Goal: Transaction & Acquisition: Purchase product/service

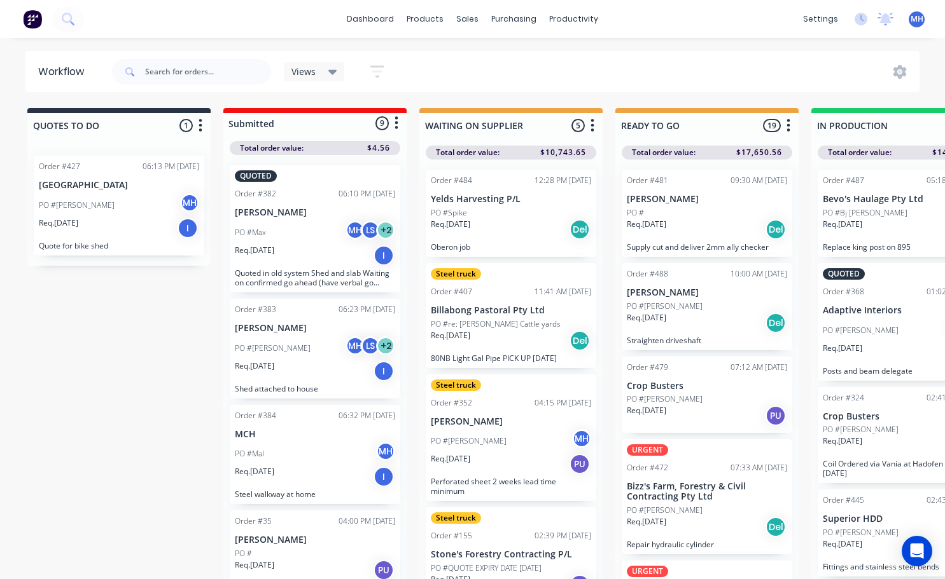
scroll to position [0, 92]
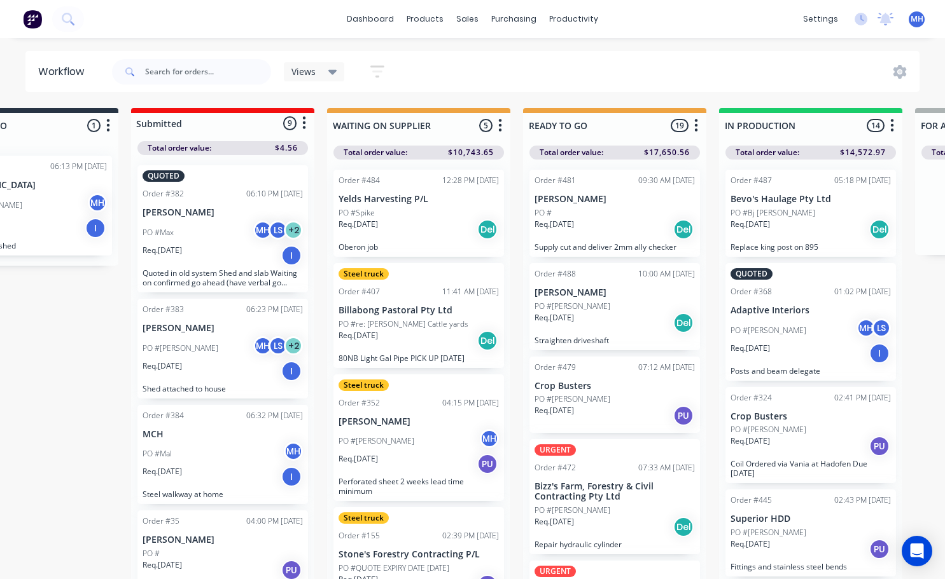
click at [142, 71] on span at bounding box center [128, 71] width 33 height 25
click at [147, 71] on input "text" at bounding box center [208, 71] width 126 height 25
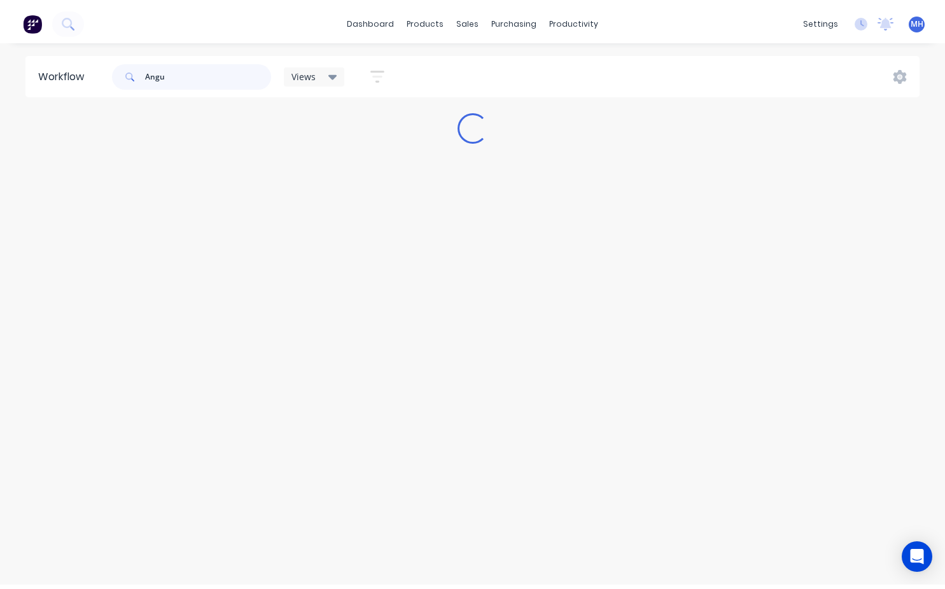
scroll to position [0, 0]
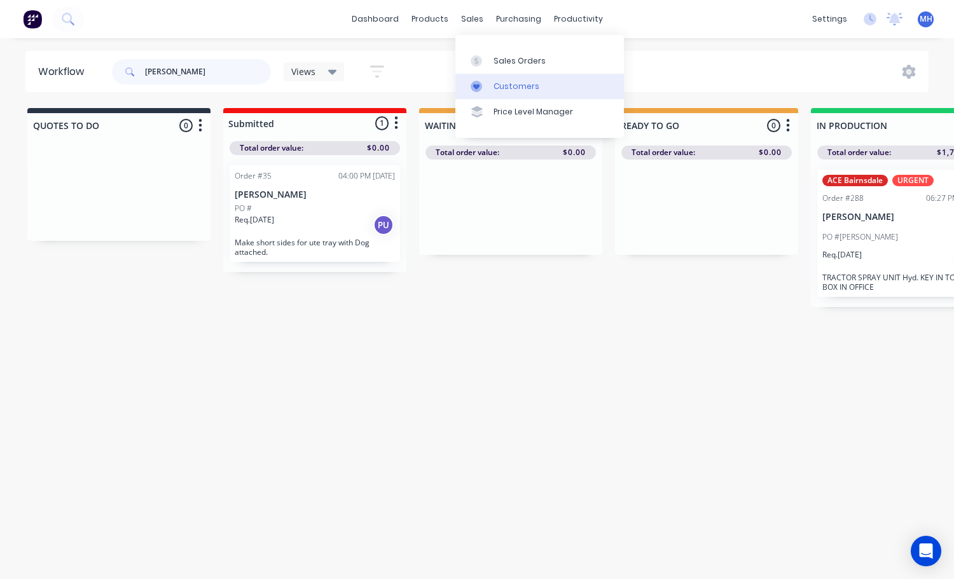
type input "[PERSON_NAME]"
click at [506, 87] on div "Customers" at bounding box center [517, 86] width 46 height 11
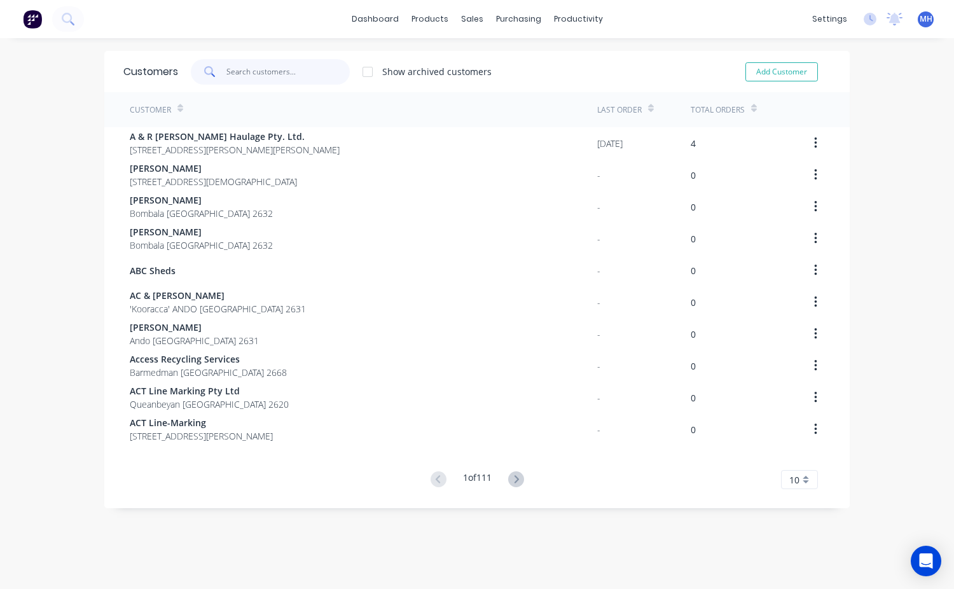
drag, startPoint x: 231, startPoint y: 67, endPoint x: 240, endPoint y: 79, distance: 14.5
click at [232, 72] on input "text" at bounding box center [288, 71] width 124 height 25
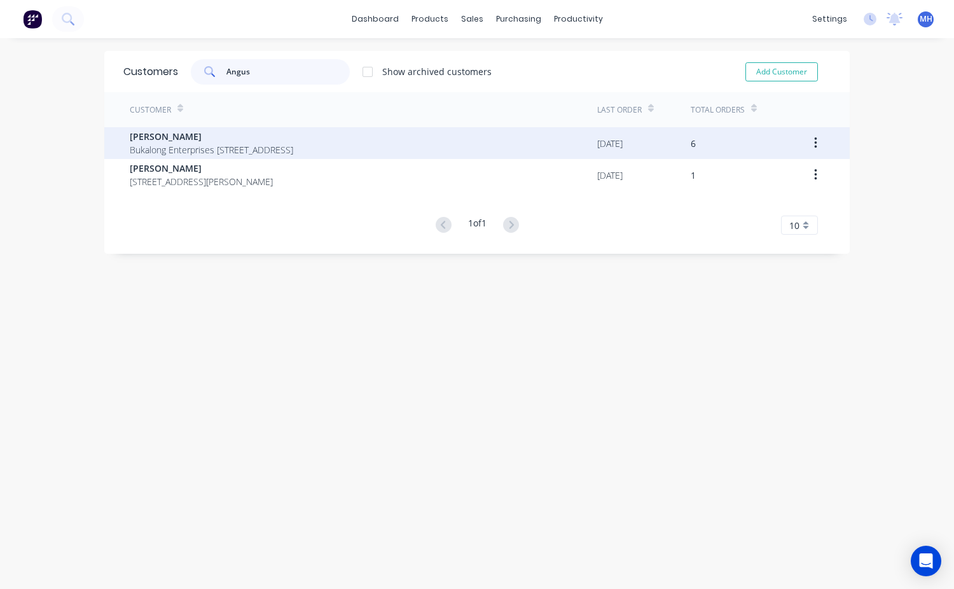
type input "Angus"
click at [188, 149] on span "Bukalong Enterprises [STREET_ADDRESS]" at bounding box center [211, 149] width 163 height 13
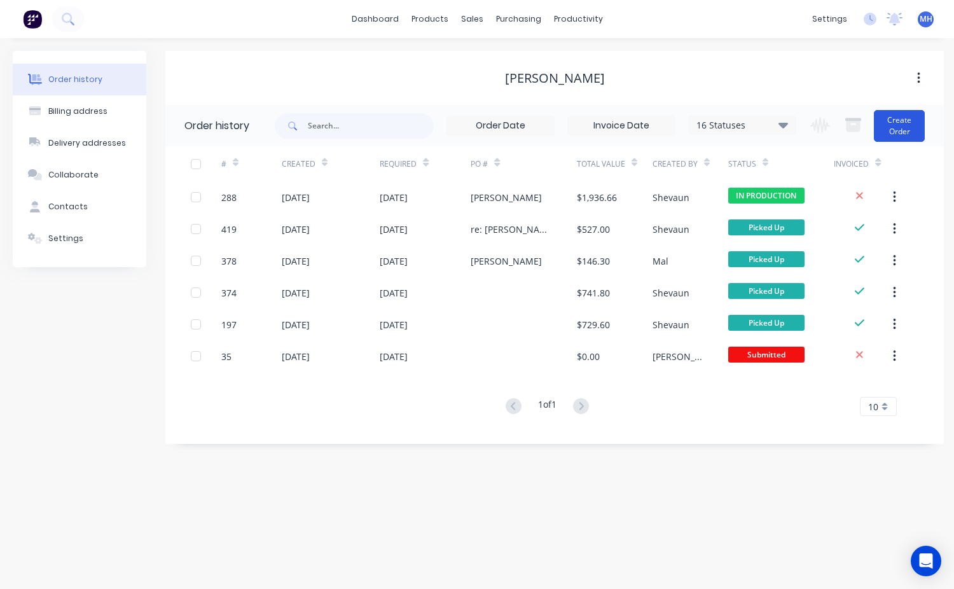
click at [903, 132] on button "Create Order" at bounding box center [899, 126] width 51 height 32
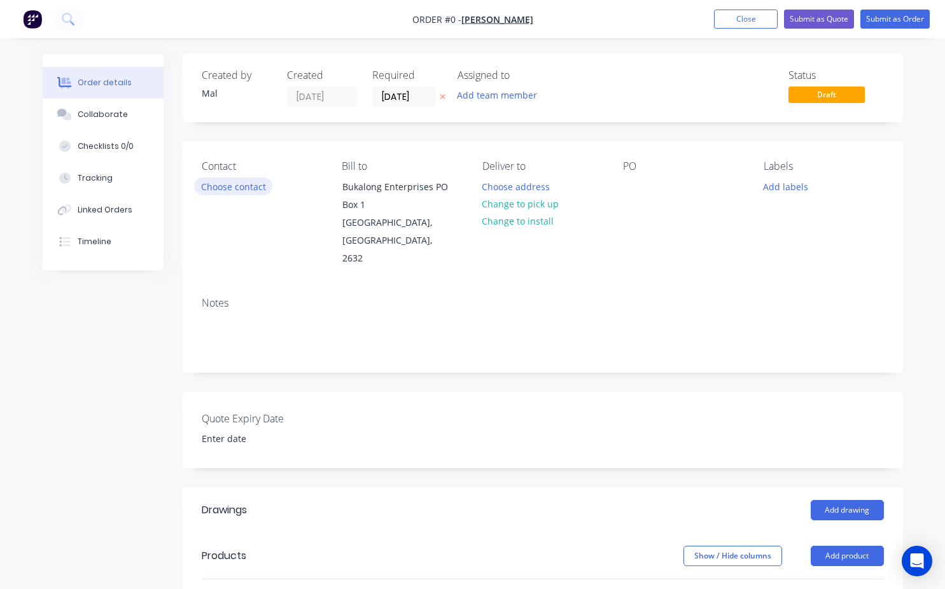
click at [236, 189] on button "Choose contact" at bounding box center [233, 185] width 78 height 17
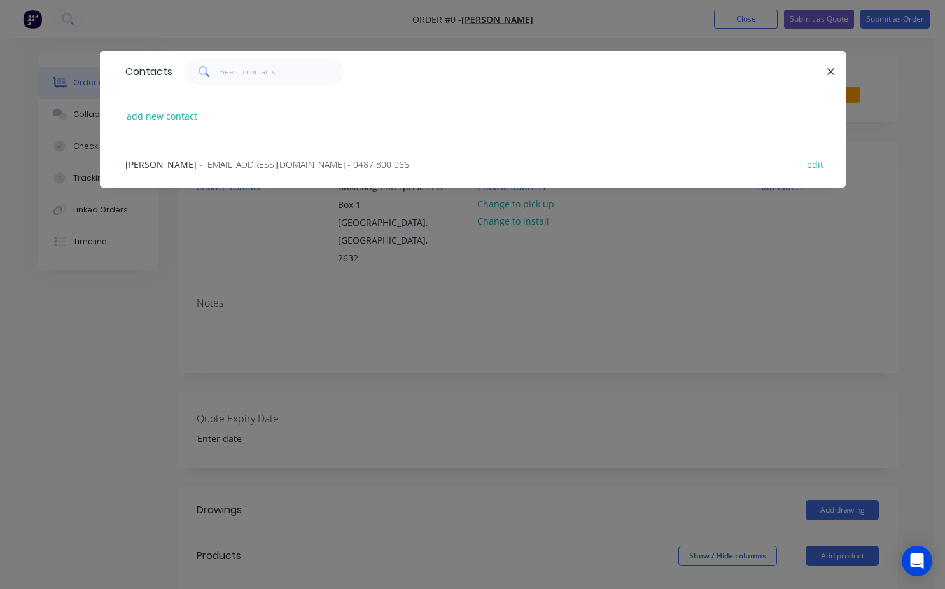
click at [170, 169] on span "[PERSON_NAME]" at bounding box center [160, 164] width 71 height 12
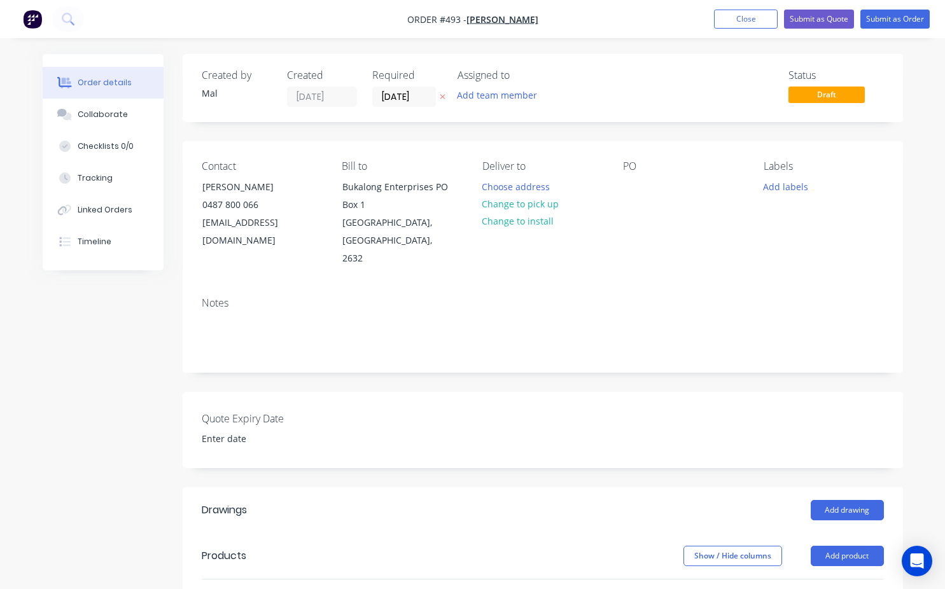
click at [626, 198] on div "PO" at bounding box center [683, 213] width 120 height 107
click at [620, 192] on div "Contact [PERSON_NAME] [PHONE_NUMBER] [EMAIL_ADDRESS][DOMAIN_NAME] Bill to Bukal…" at bounding box center [543, 214] width 720 height 146
click at [624, 186] on div at bounding box center [633, 186] width 20 height 18
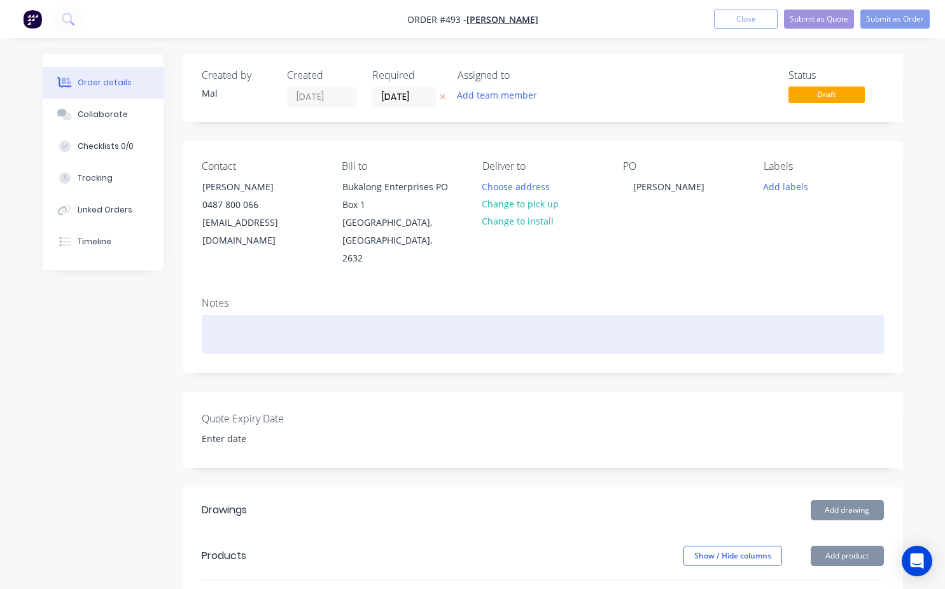
click at [212, 322] on div at bounding box center [543, 334] width 682 height 39
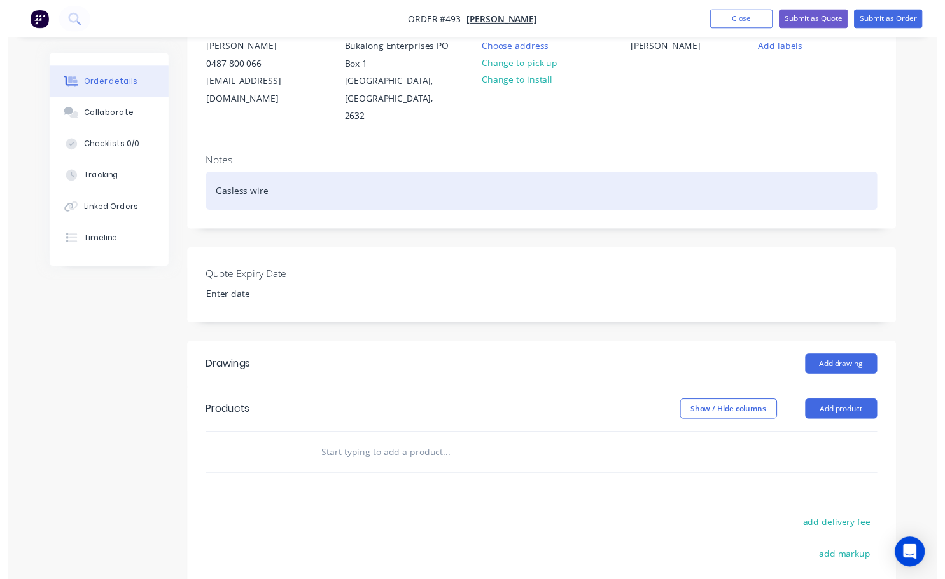
scroll to position [254, 0]
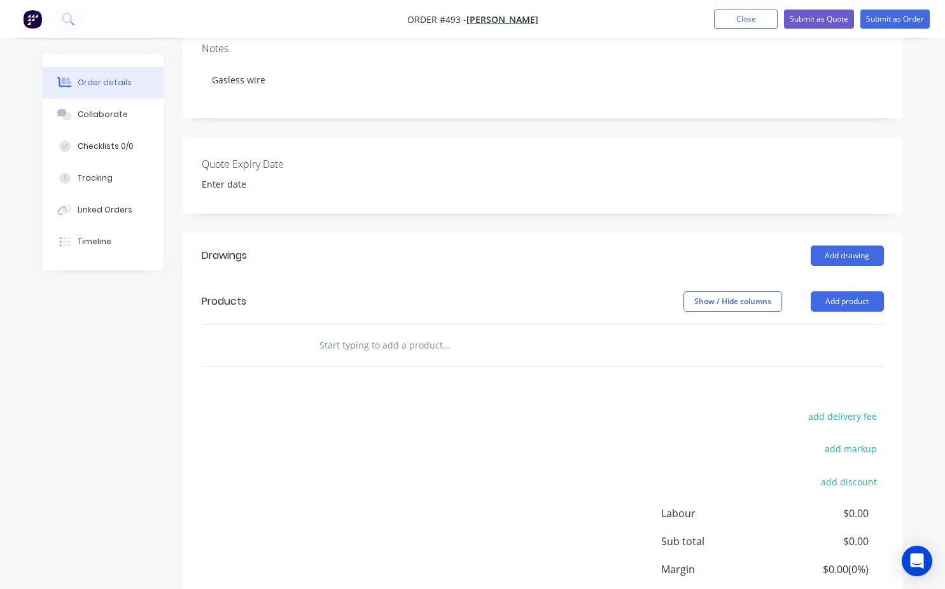
click at [318, 333] on div at bounding box center [499, 345] width 382 height 25
click at [321, 333] on input "text" at bounding box center [446, 345] width 254 height 25
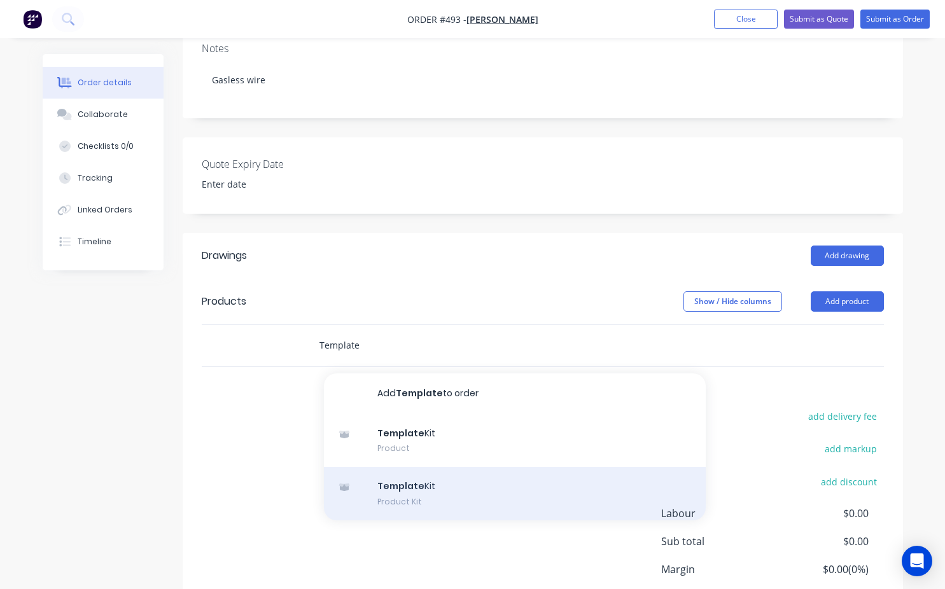
type input "Template"
click at [391, 488] on div "Template Kit Product Kit" at bounding box center [515, 493] width 382 height 53
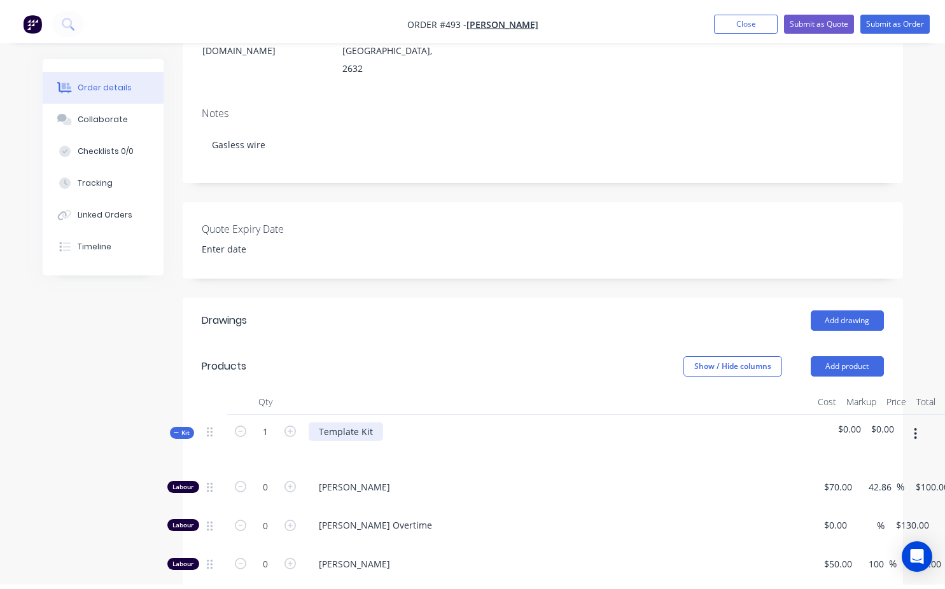
scroll to position [191, 0]
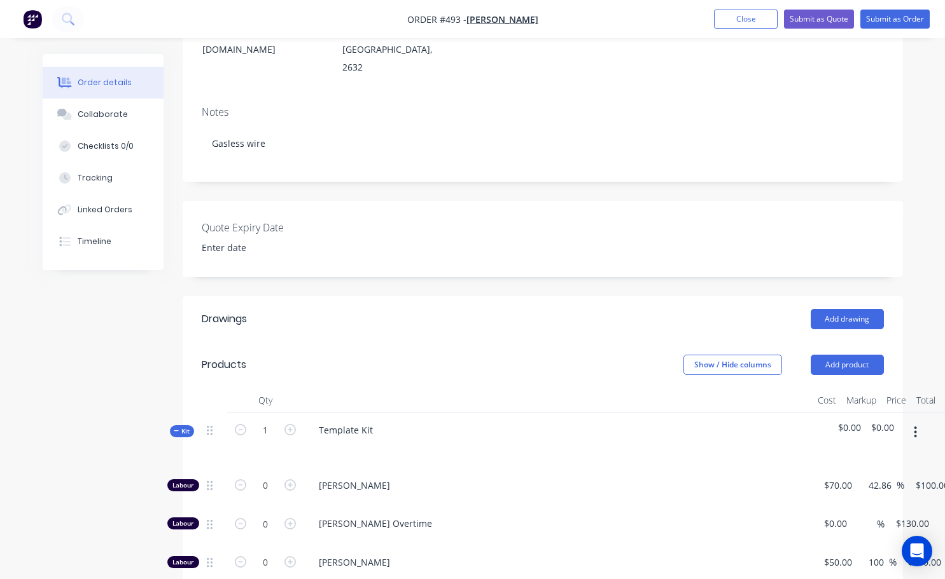
click at [913, 421] on button "button" at bounding box center [915, 432] width 30 height 23
click at [837, 533] on div "Delete" at bounding box center [870, 542] width 98 height 18
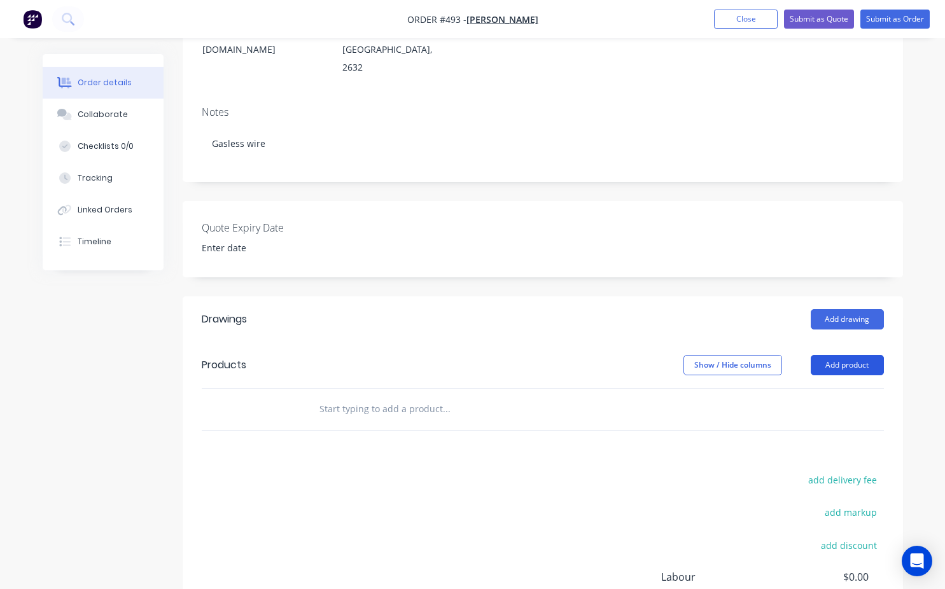
click at [844, 355] on button "Add product" at bounding box center [846, 365] width 73 height 20
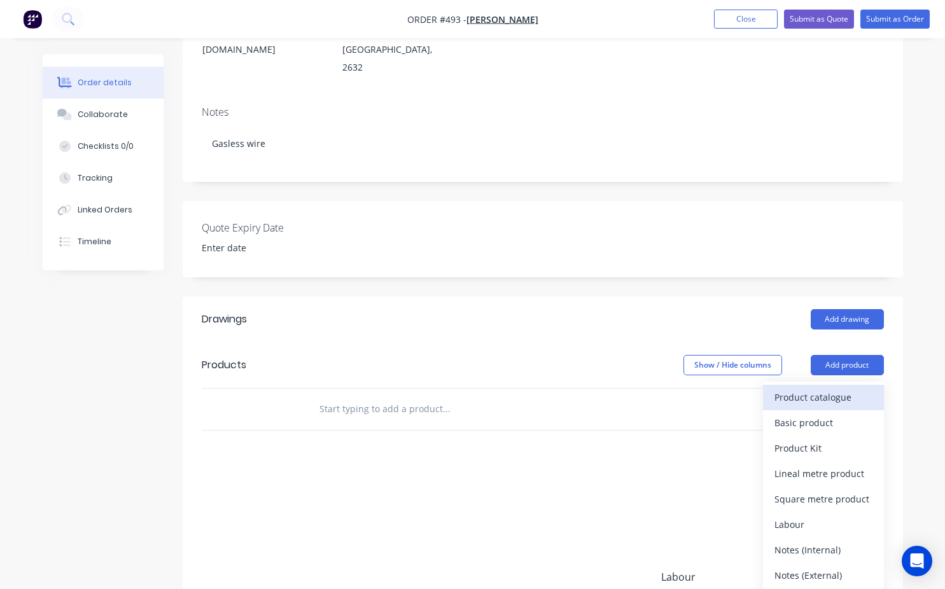
click at [816, 388] on div "Product catalogue" at bounding box center [823, 397] width 98 height 18
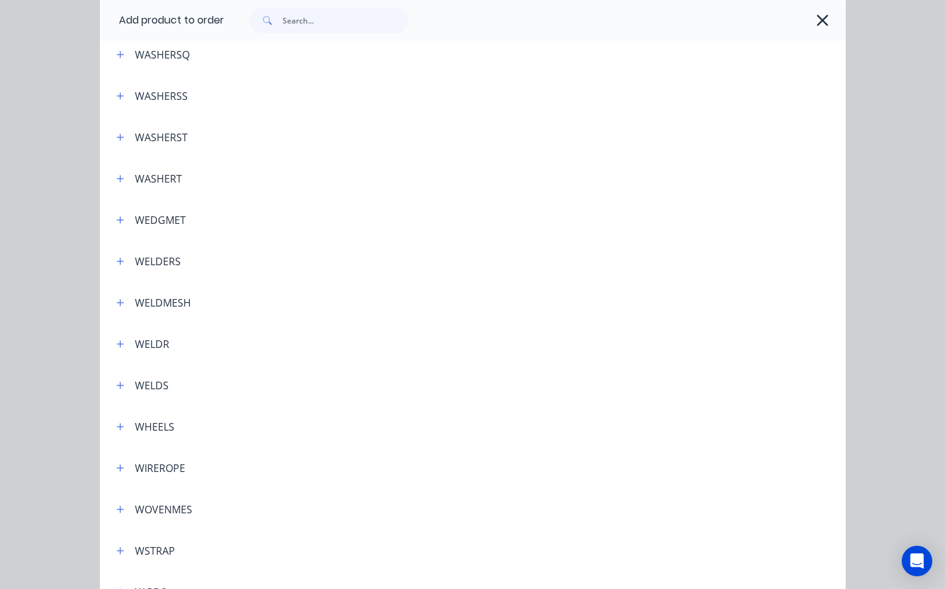
scroll to position [4734, 0]
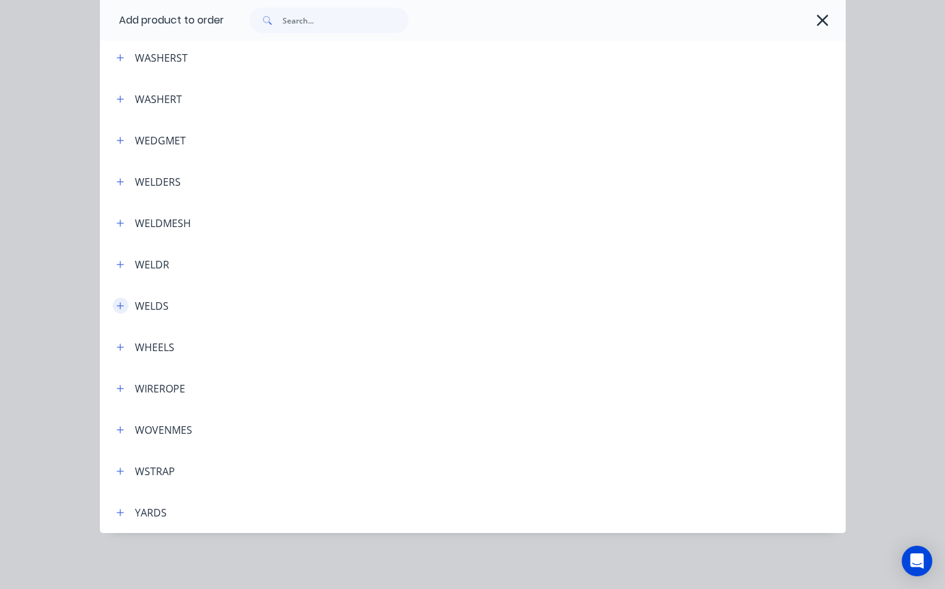
click at [116, 308] on icon "button" at bounding box center [120, 305] width 8 height 9
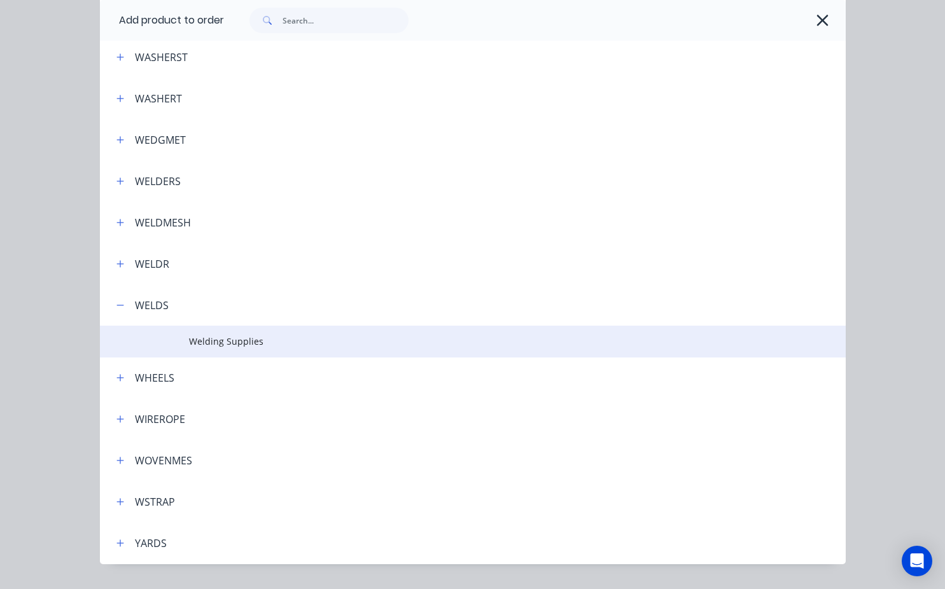
click at [189, 338] on span "Welding Supplies" at bounding box center [451, 341] width 525 height 13
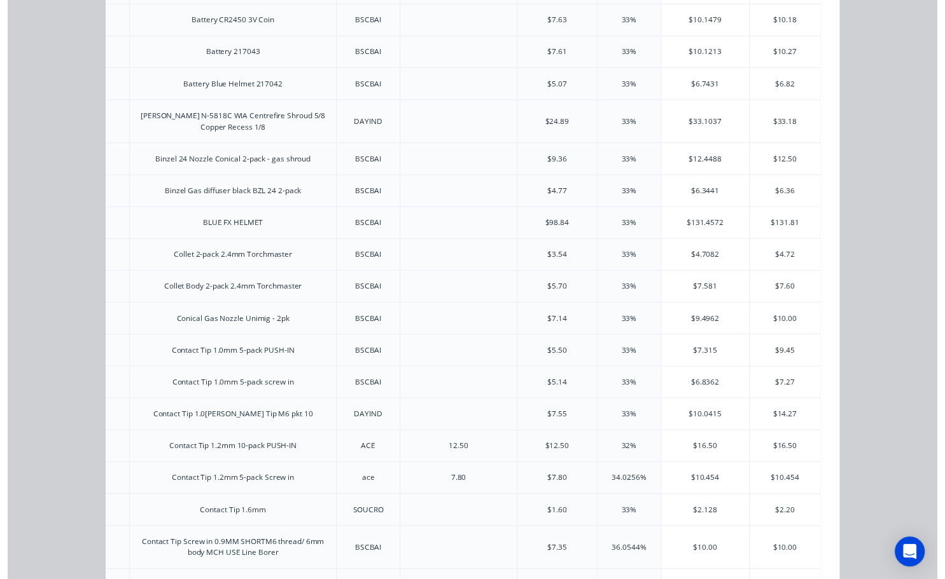
scroll to position [427, 0]
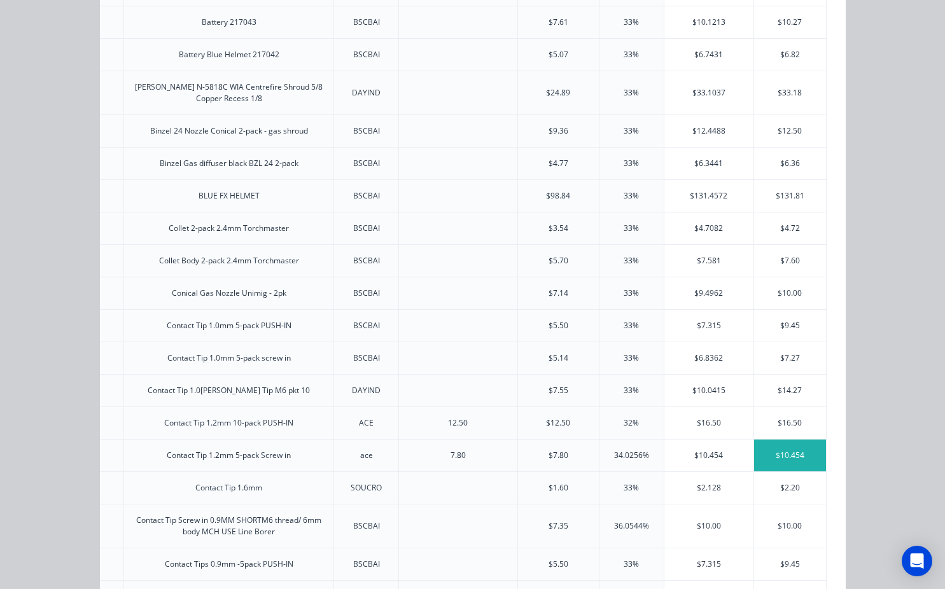
click at [770, 454] on div "$10.454" at bounding box center [790, 456] width 72 height 32
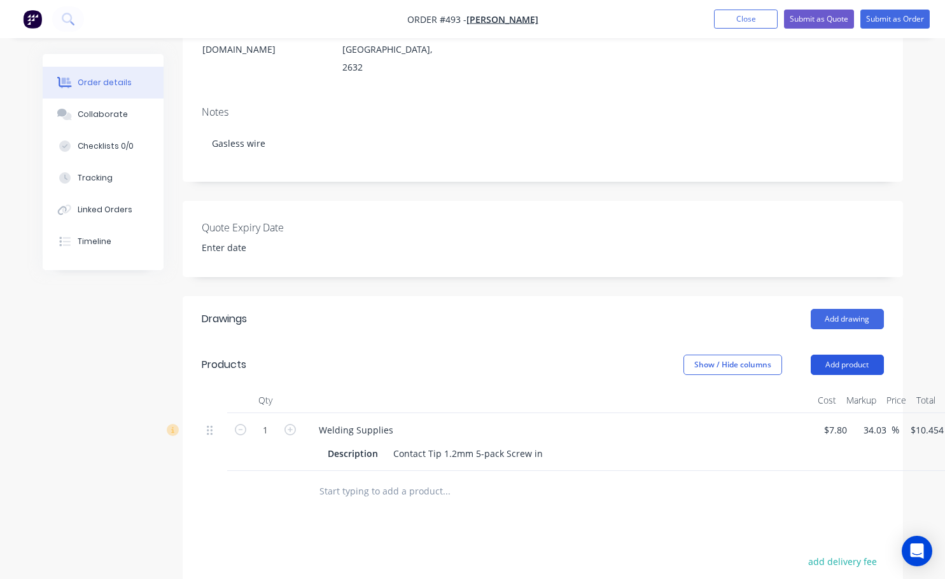
click at [846, 355] on button "Add product" at bounding box center [846, 365] width 73 height 20
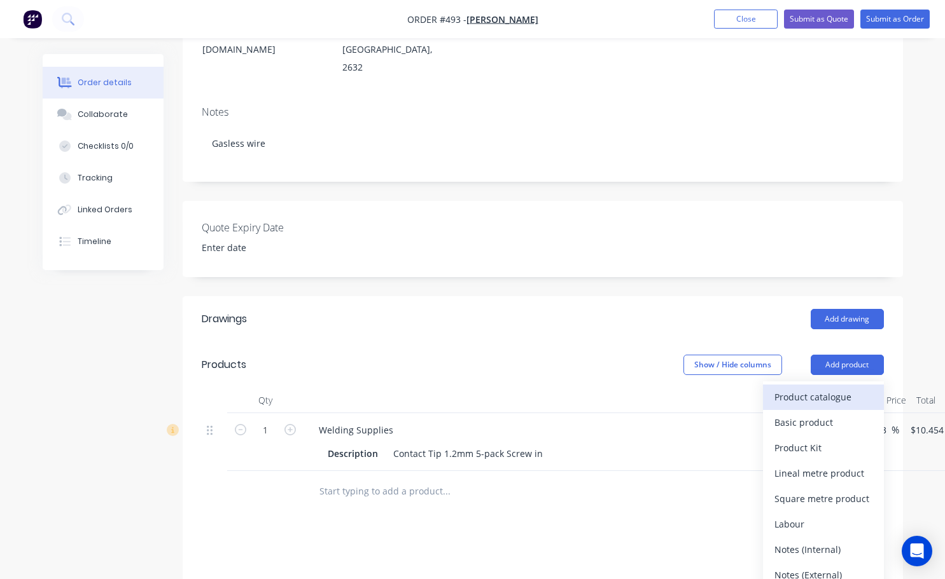
click at [810, 388] on div "Product catalogue" at bounding box center [823, 397] width 98 height 18
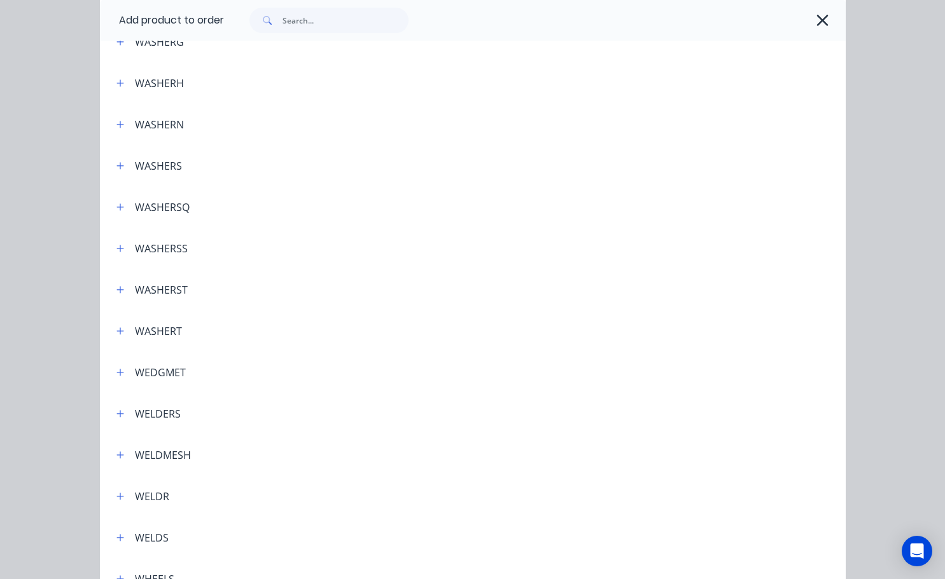
scroll to position [4516, 0]
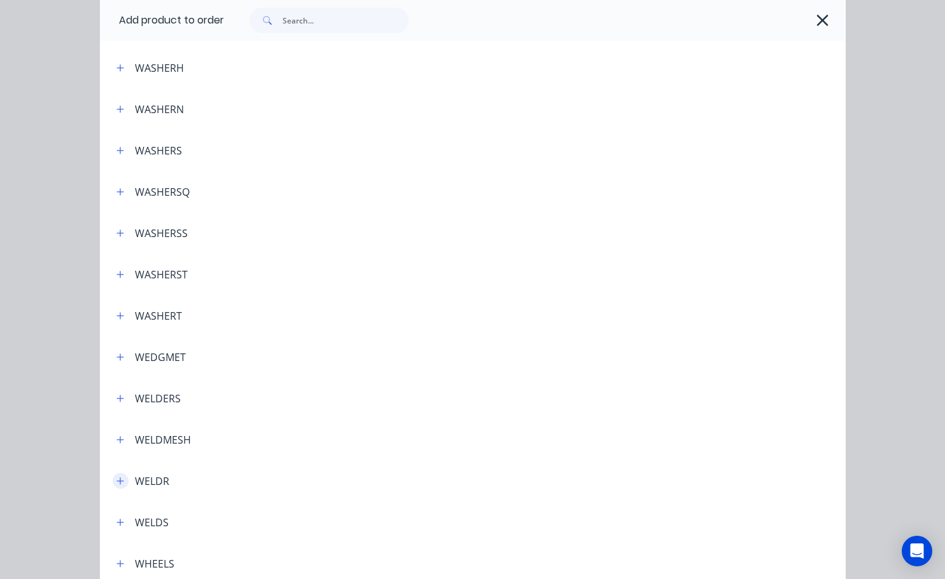
click at [116, 485] on icon "button" at bounding box center [120, 481] width 8 height 9
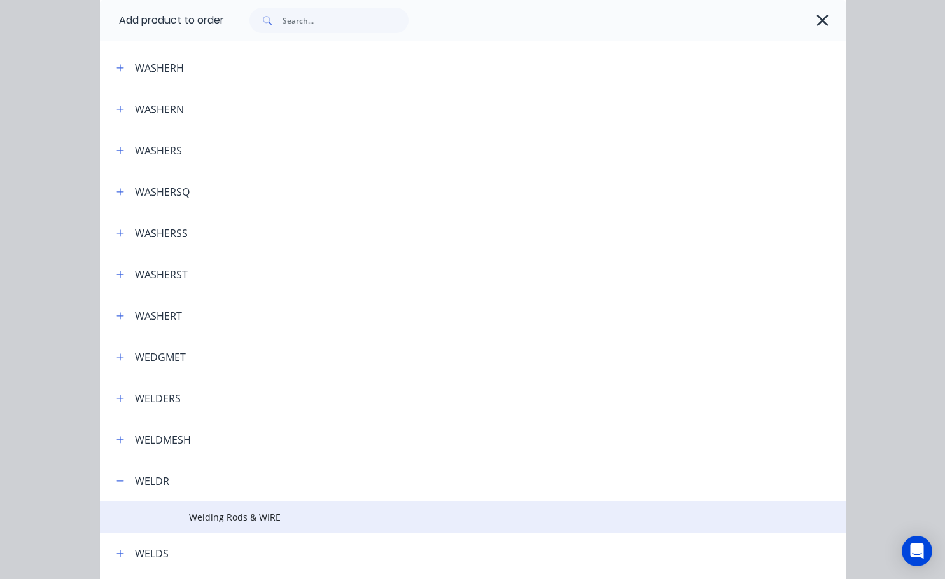
click at [218, 514] on span "Welding Rods & WIRE" at bounding box center [451, 517] width 525 height 13
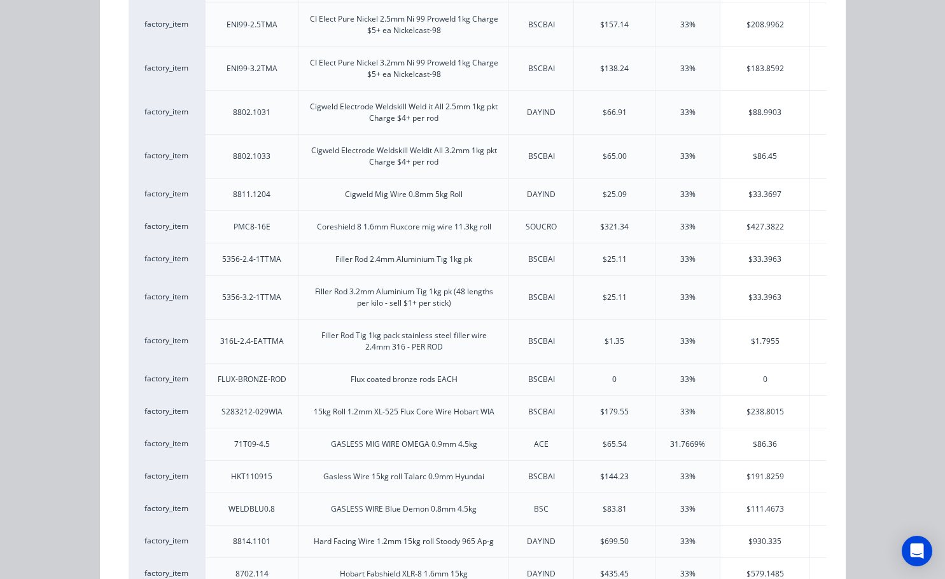
scroll to position [445, 0]
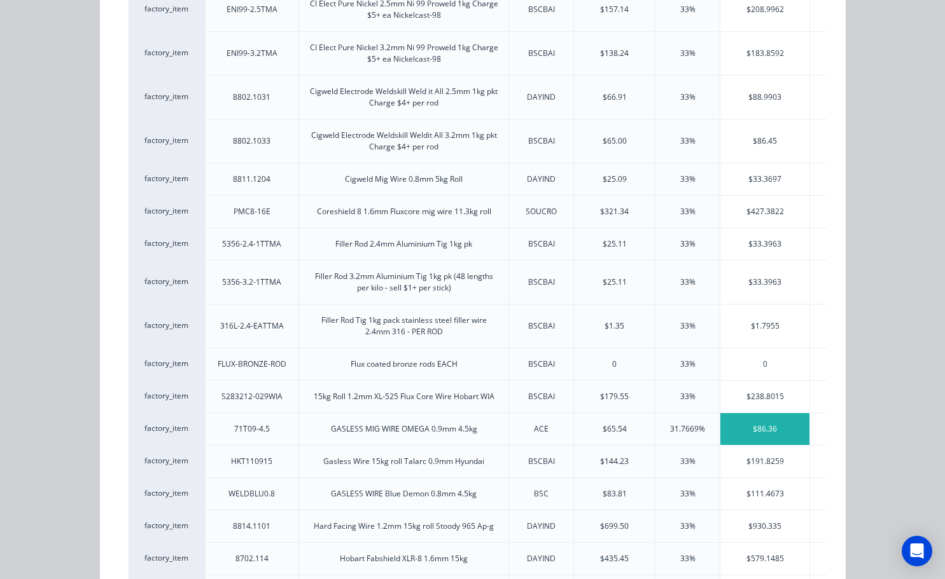
click at [777, 435] on div "$86.36" at bounding box center [764, 429] width 89 height 32
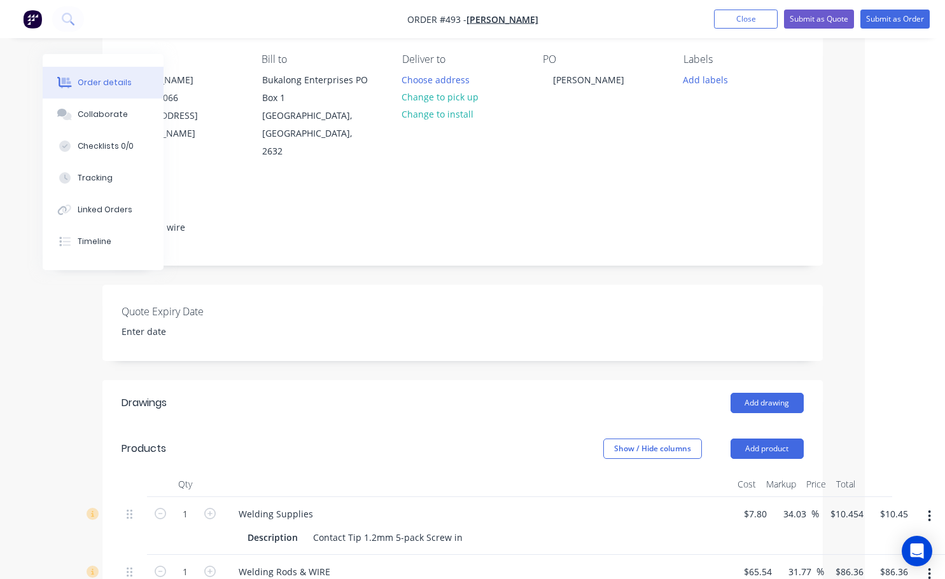
scroll to position [60, 80]
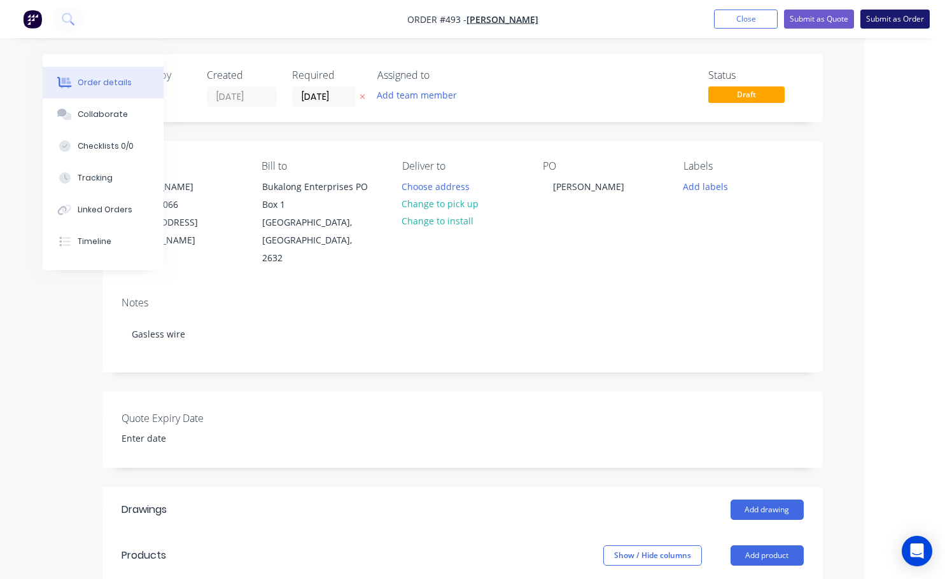
click at [890, 22] on button "Submit as Order" at bounding box center [894, 19] width 69 height 19
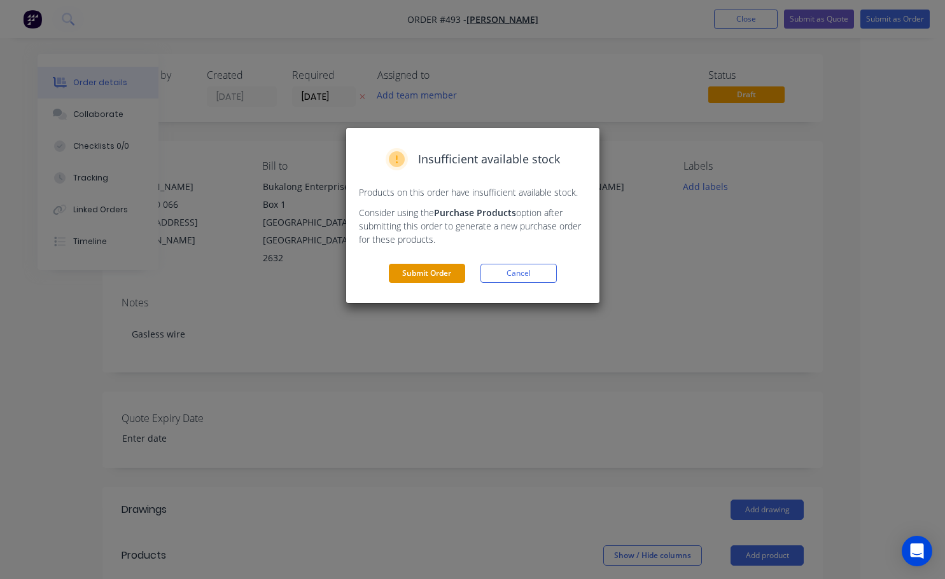
click at [424, 268] on button "Submit Order" at bounding box center [427, 273] width 76 height 19
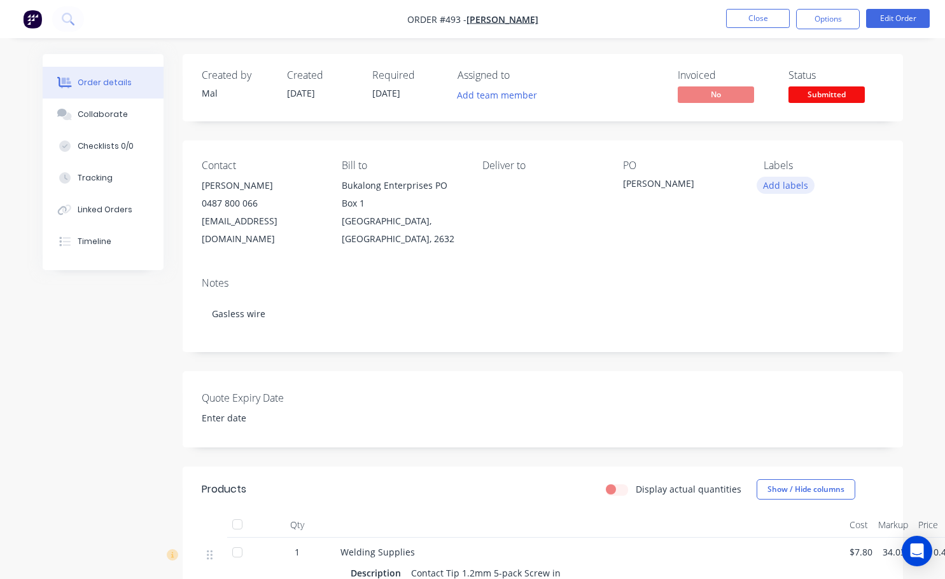
click at [793, 190] on button "Add labels" at bounding box center [785, 185] width 59 height 17
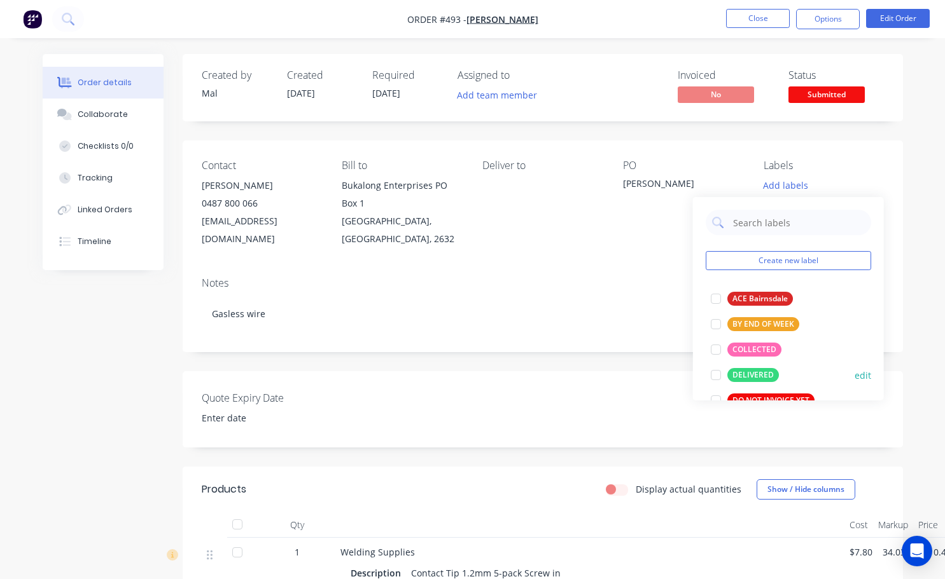
scroll to position [127, 0]
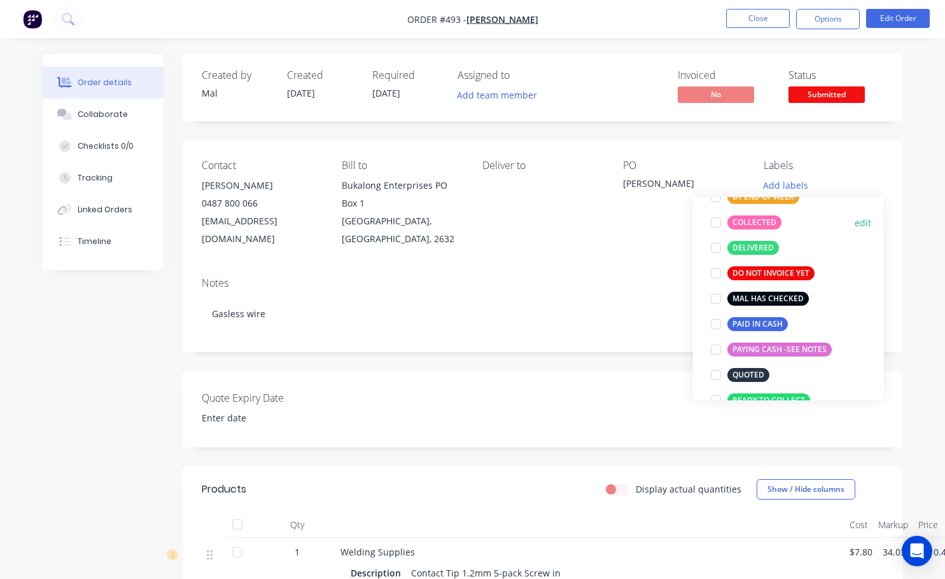
click at [717, 221] on div at bounding box center [715, 222] width 25 height 25
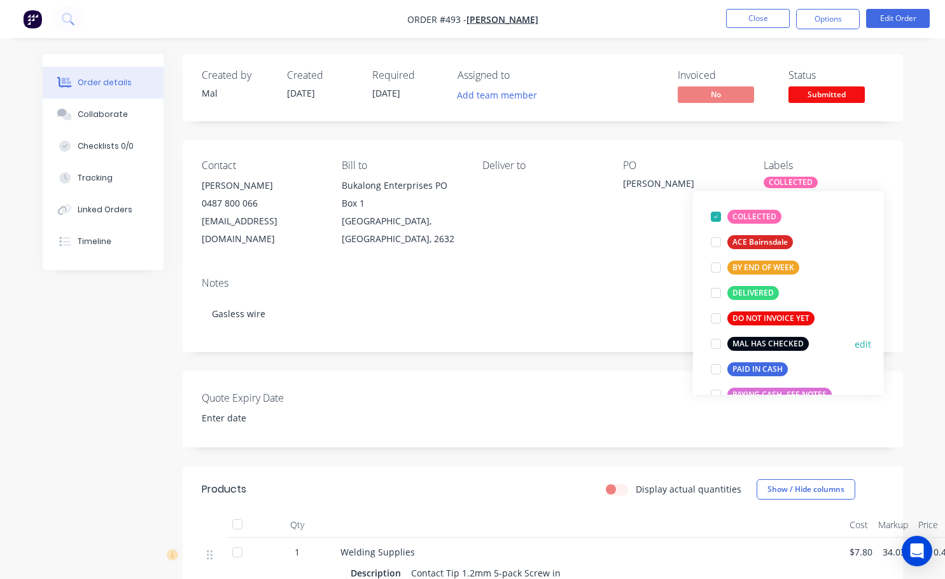
click at [716, 344] on div at bounding box center [715, 343] width 25 height 25
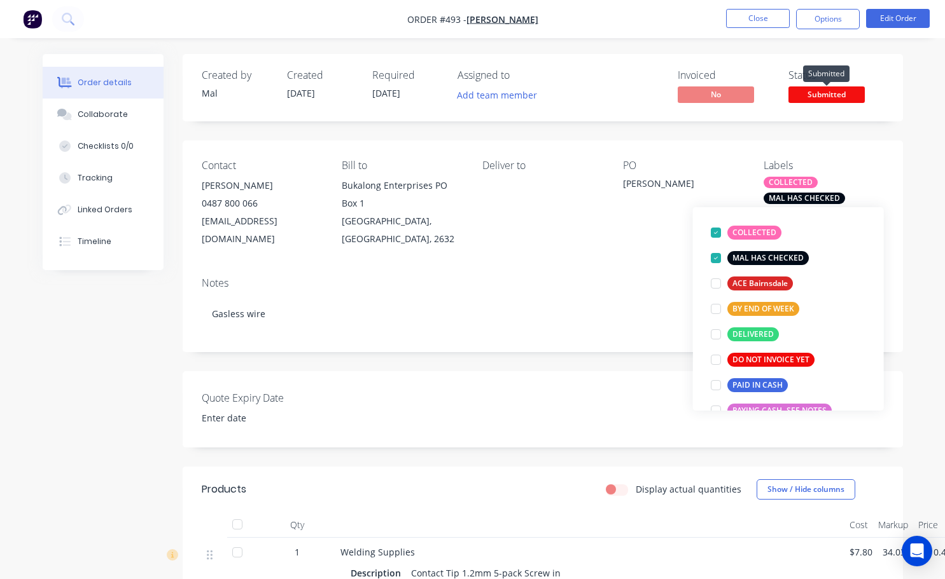
click at [819, 94] on span "Submitted" at bounding box center [826, 95] width 76 height 16
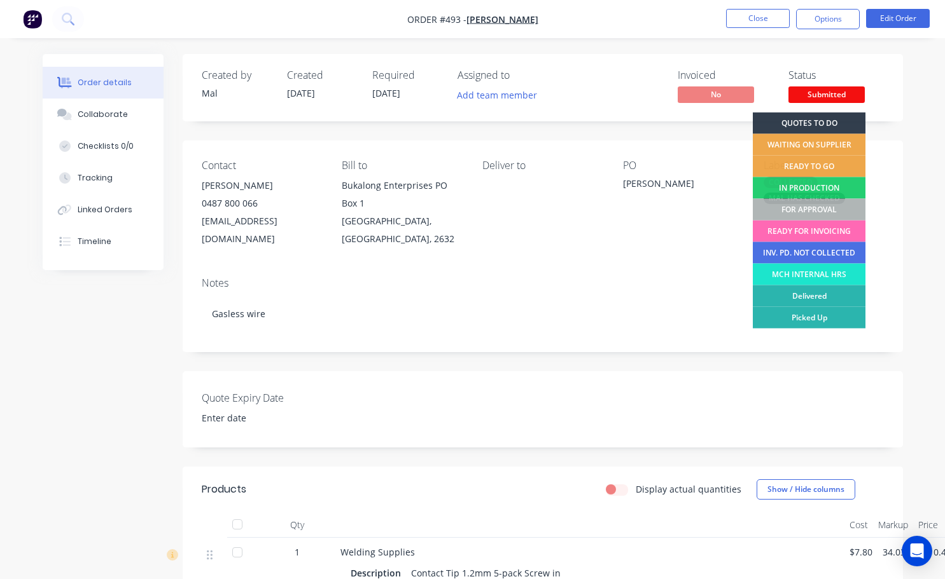
click at [812, 232] on div "READY FOR INVOICING" at bounding box center [808, 232] width 113 height 22
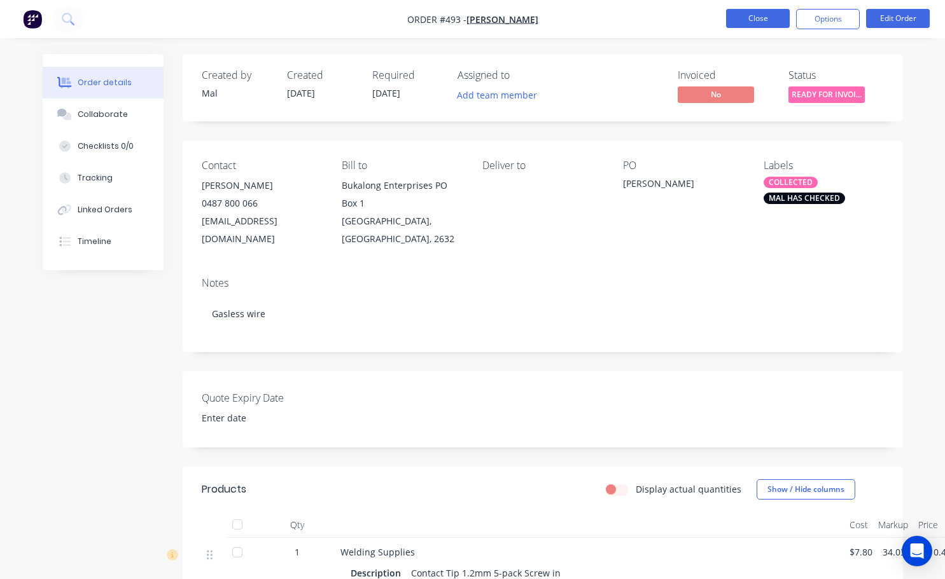
click at [745, 20] on button "Close" at bounding box center [758, 18] width 64 height 19
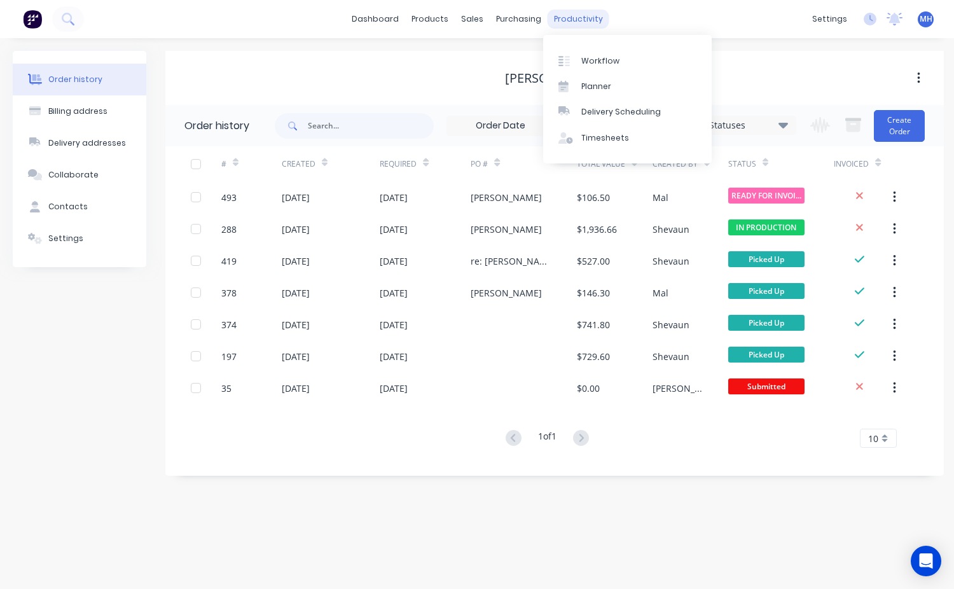
click at [572, 20] on div "productivity" at bounding box center [579, 19] width 62 height 19
click at [611, 58] on div "Workflow" at bounding box center [600, 60] width 38 height 11
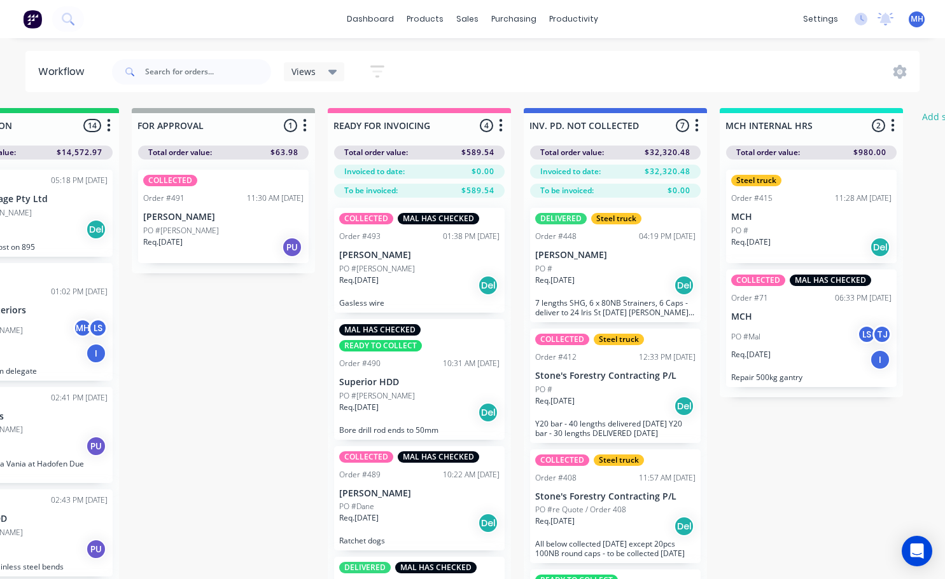
scroll to position [0, 884]
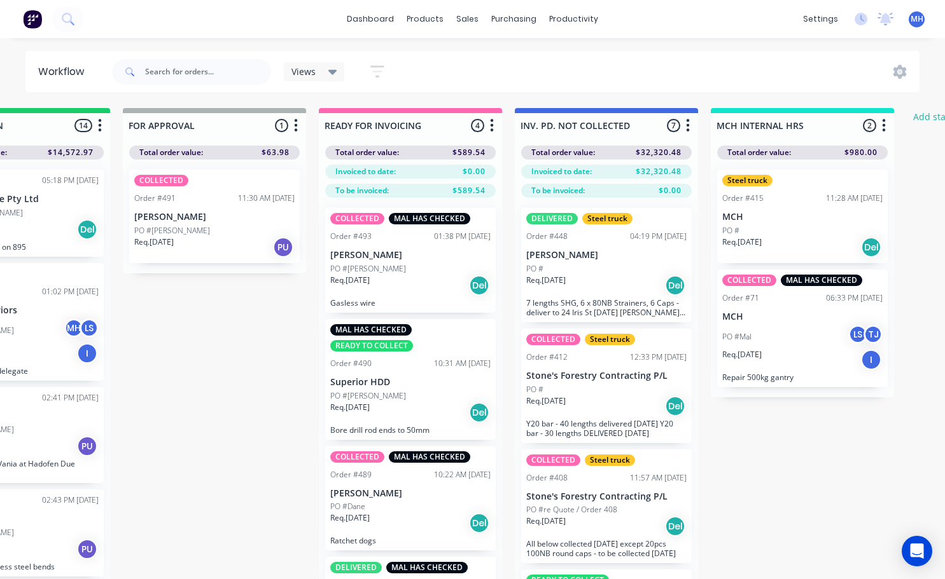
click at [412, 275] on div "Req. [DATE] Del" at bounding box center [410, 286] width 160 height 22
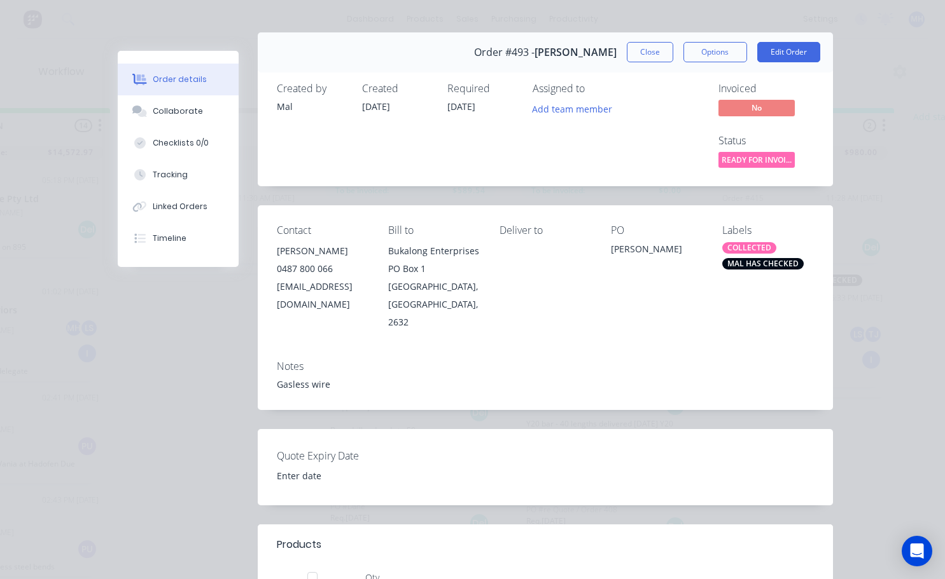
scroll to position [0, 0]
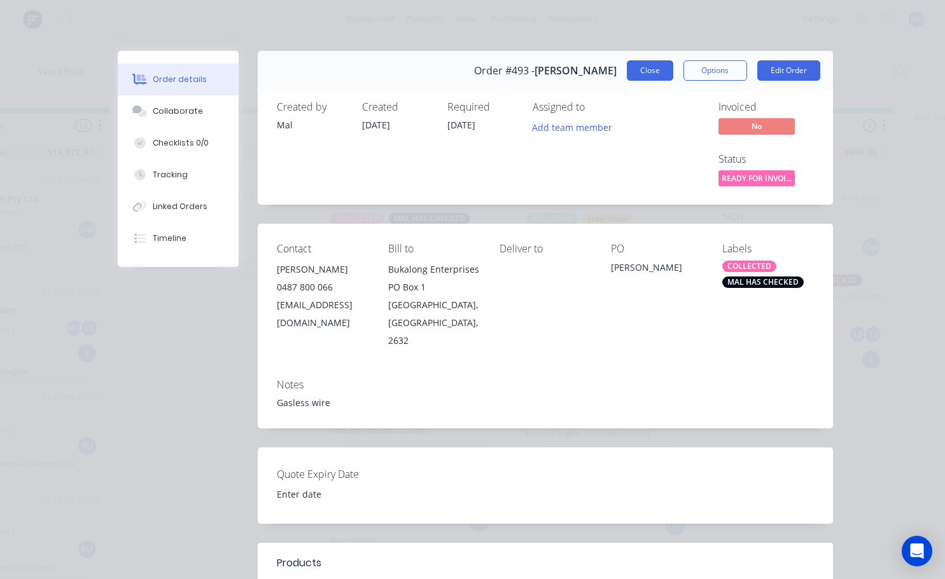
click at [646, 73] on button "Close" at bounding box center [650, 70] width 46 height 20
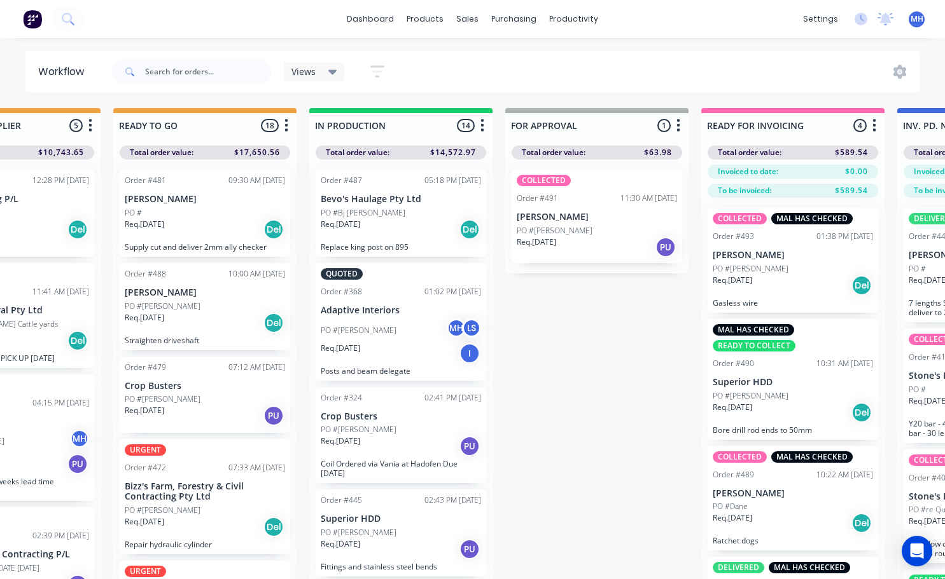
scroll to position [0, 501]
